Goal: Complete application form: Complete application form

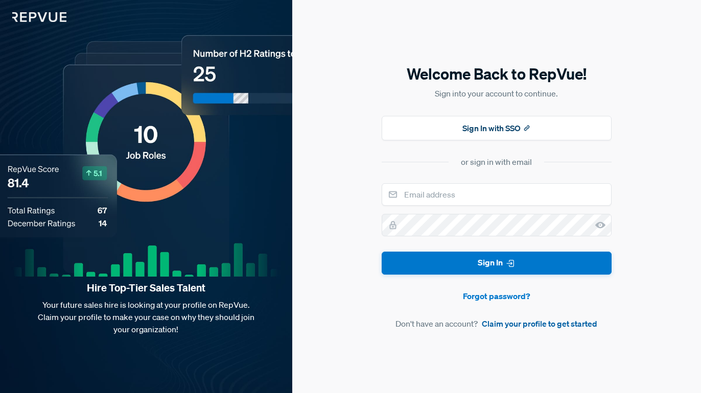
click at [575, 323] on link "Claim your profile to get started" at bounding box center [539, 324] width 115 height 12
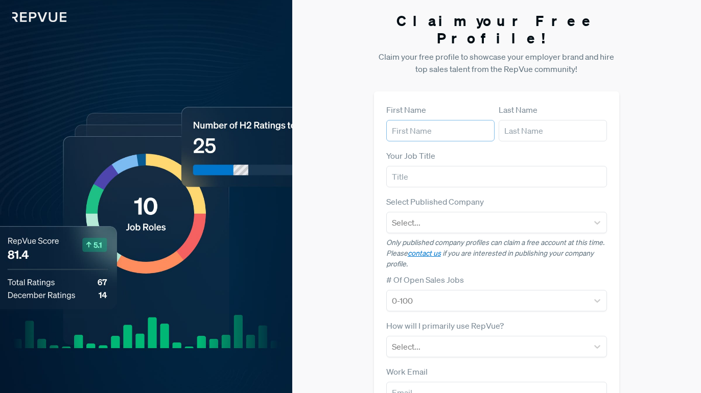
click at [431, 120] on input "text" at bounding box center [440, 130] width 108 height 21
type input "[PERSON_NAME]"
type input "g"
type input "[PERSON_NAME]"
type input "VP of Sales"
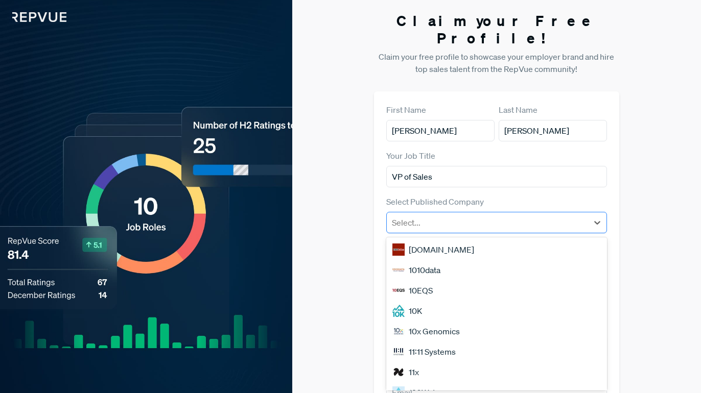
click at [456, 216] on div at bounding box center [487, 223] width 191 height 14
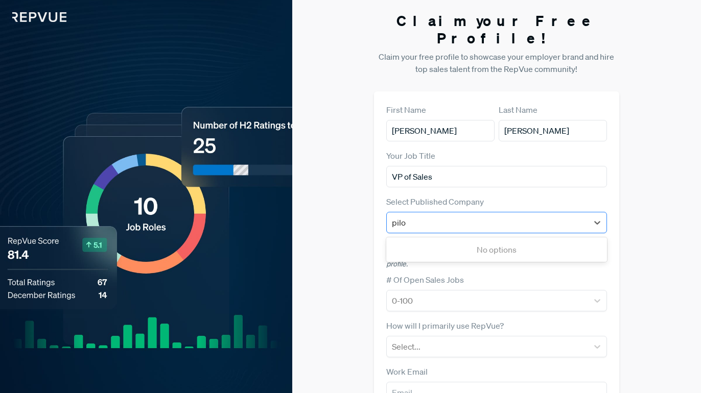
type input "pilot"
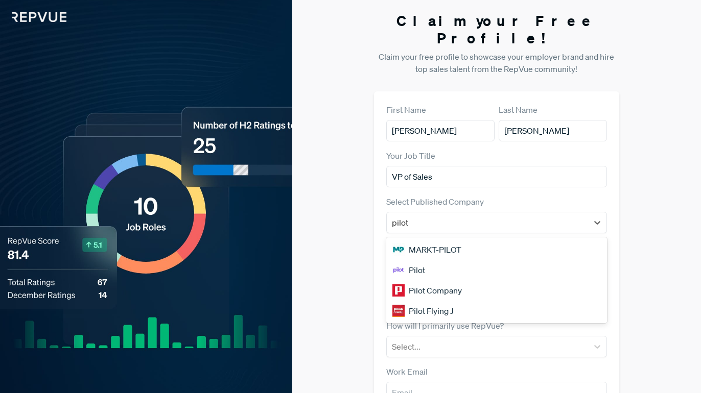
click at [438, 260] on div "Pilot" at bounding box center [496, 270] width 221 height 20
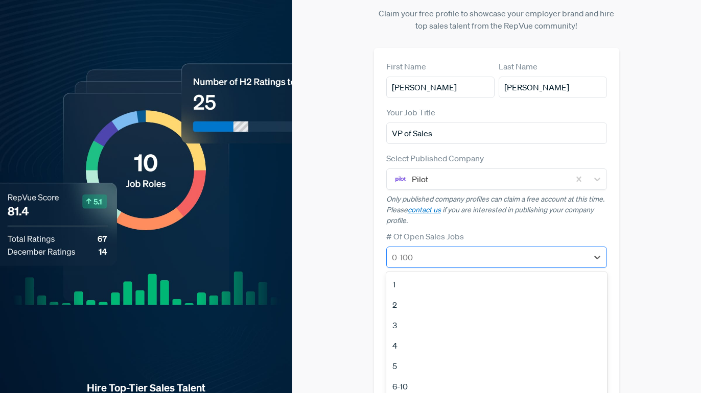
click at [465, 250] on div at bounding box center [487, 257] width 191 height 14
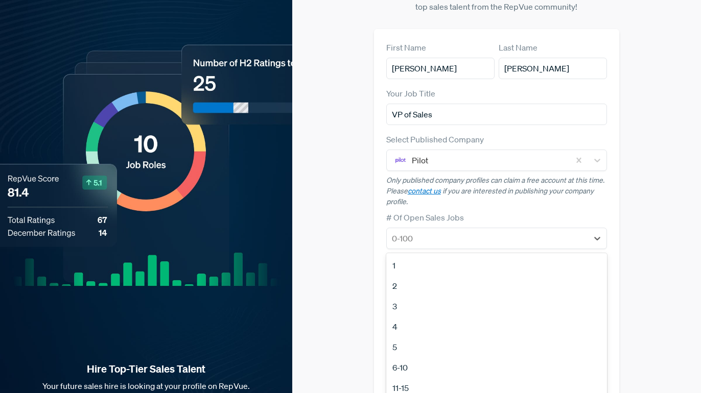
click at [429, 358] on div "6-10" at bounding box center [496, 368] width 221 height 20
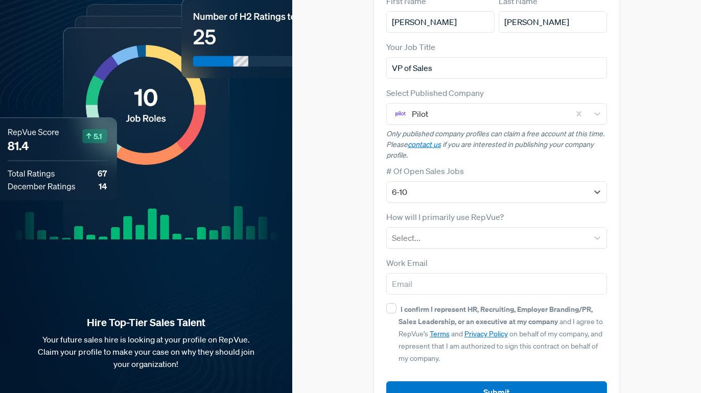
scroll to position [112, 0]
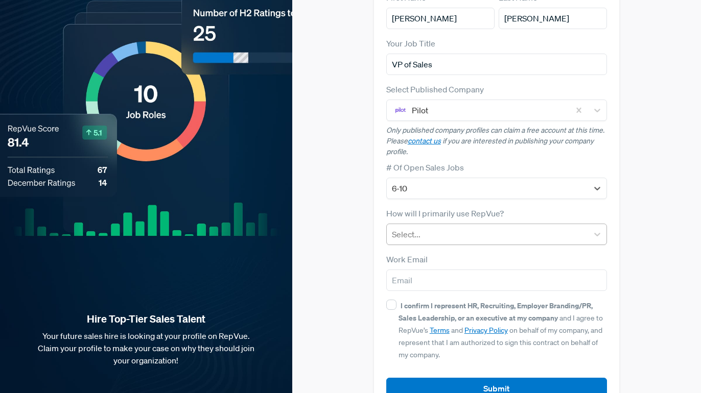
click at [436, 227] on div at bounding box center [487, 234] width 191 height 14
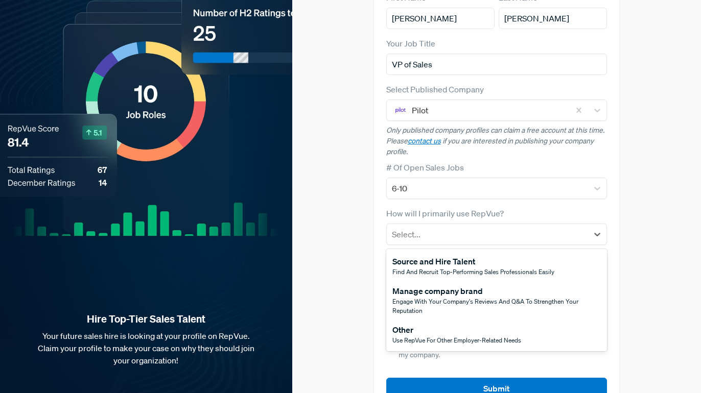
click at [464, 285] on div "Manage company brand" at bounding box center [496, 291] width 209 height 12
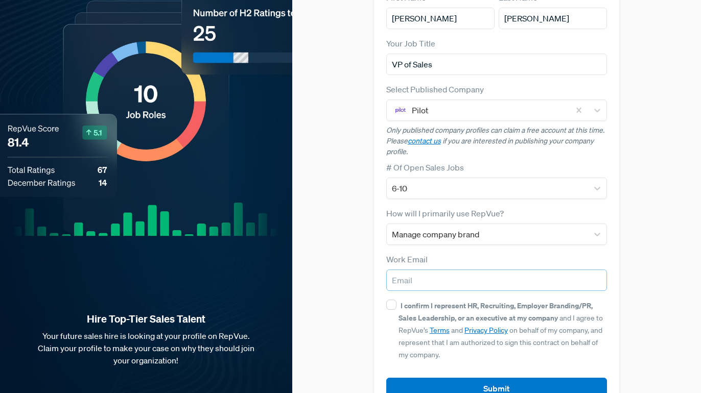
click at [419, 270] on input "email" at bounding box center [496, 280] width 221 height 21
type input "[PERSON_NAME][EMAIL_ADDRESS][DOMAIN_NAME]"
click at [395, 300] on input "I confirm I represent HR, Recruiting, Employer Branding/PR, Sales Leadership, o…" at bounding box center [391, 305] width 10 height 10
checkbox input "true"
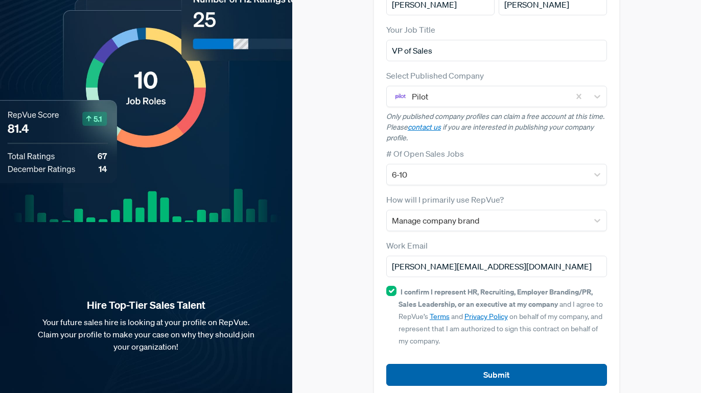
click at [475, 364] on button "Submit" at bounding box center [496, 375] width 221 height 22
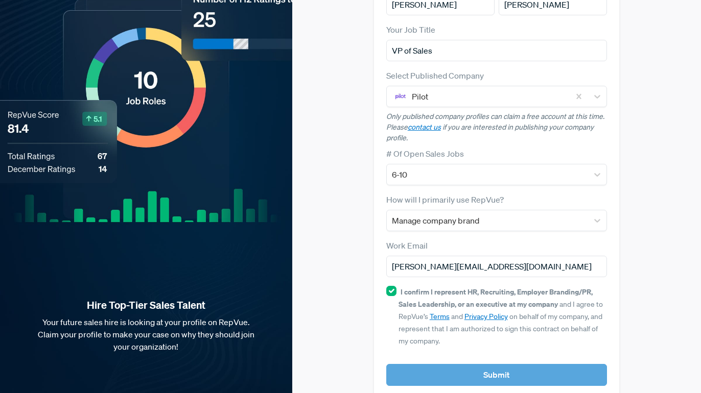
scroll to position [0, 0]
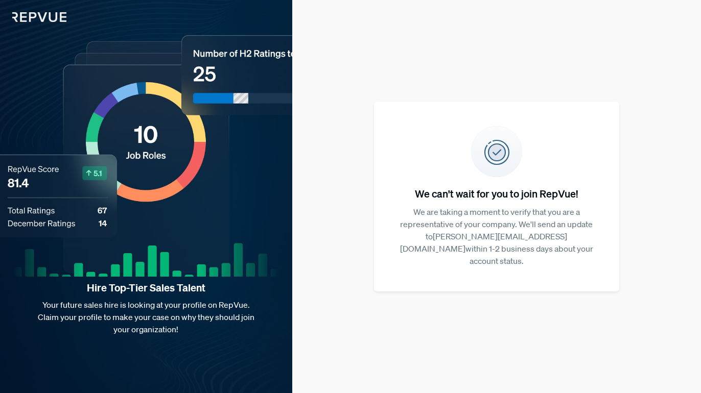
click at [31, 18] on img at bounding box center [33, 11] width 66 height 22
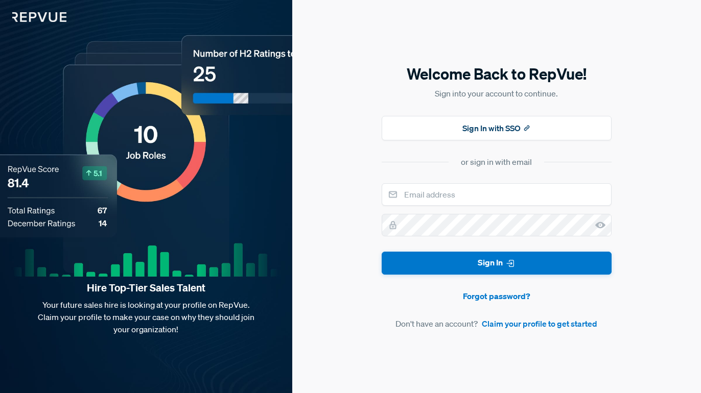
click at [31, 18] on img at bounding box center [33, 11] width 66 height 22
